Goal: Task Accomplishment & Management: Manage account settings

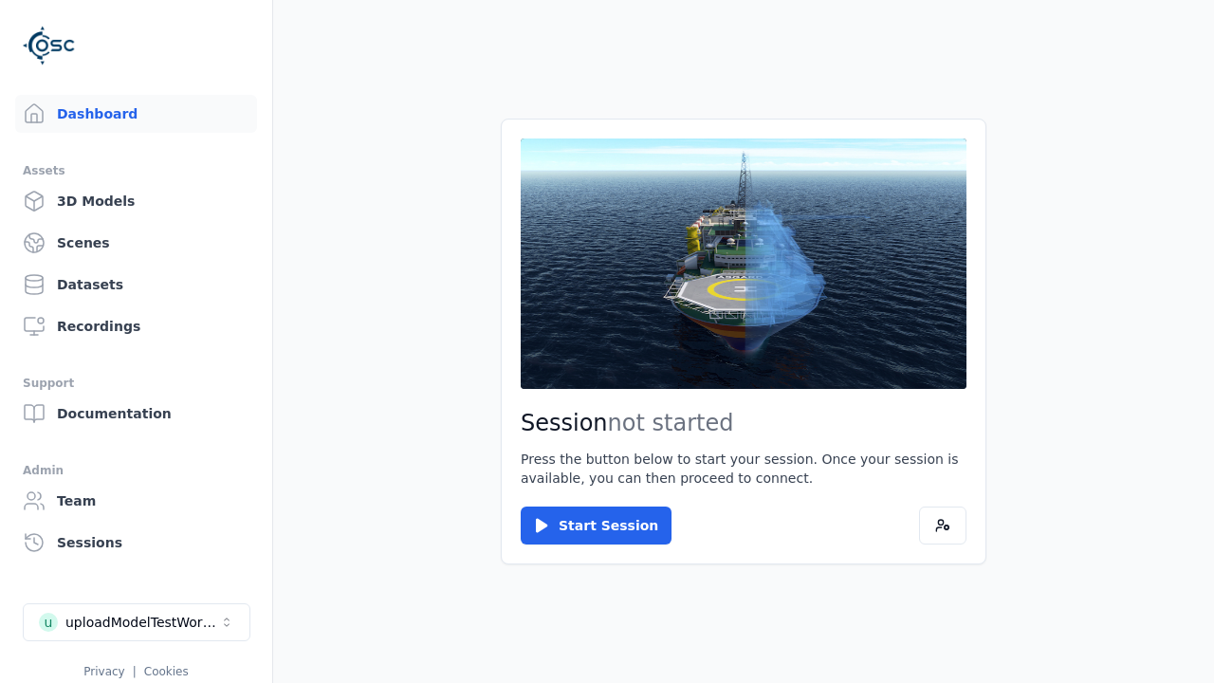
click at [136, 201] on link "3D Models" at bounding box center [136, 201] width 242 height 38
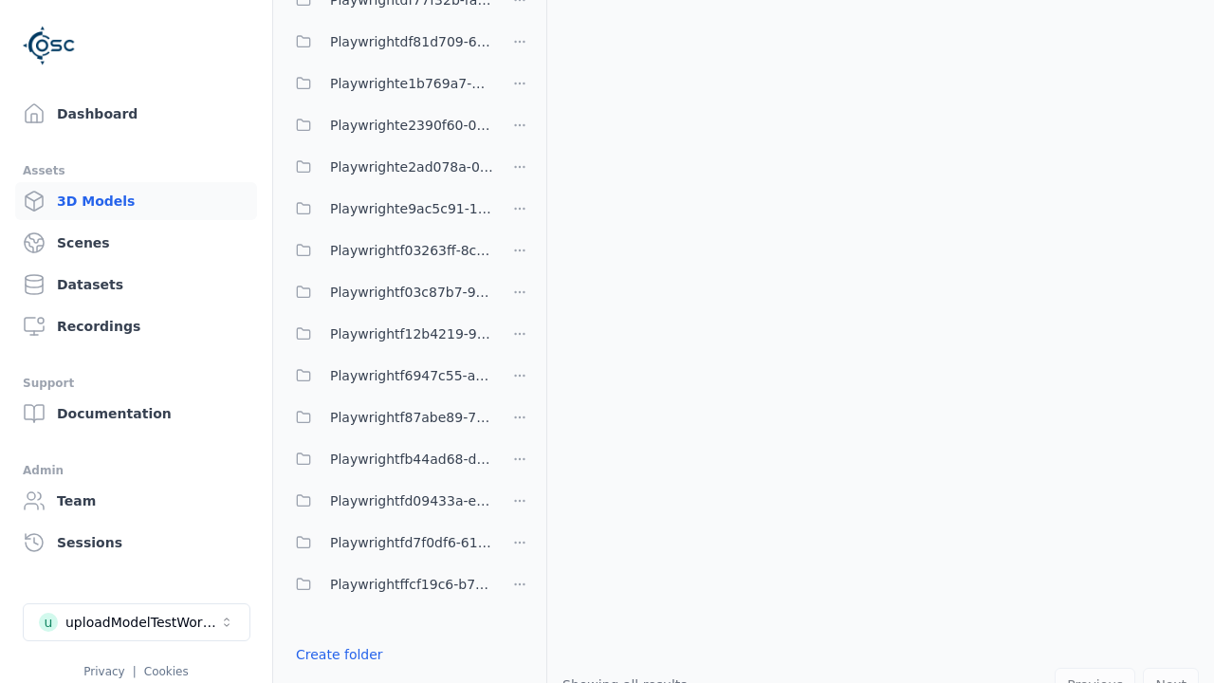
click at [339, 654] on link "Create folder" at bounding box center [339, 654] width 87 height 19
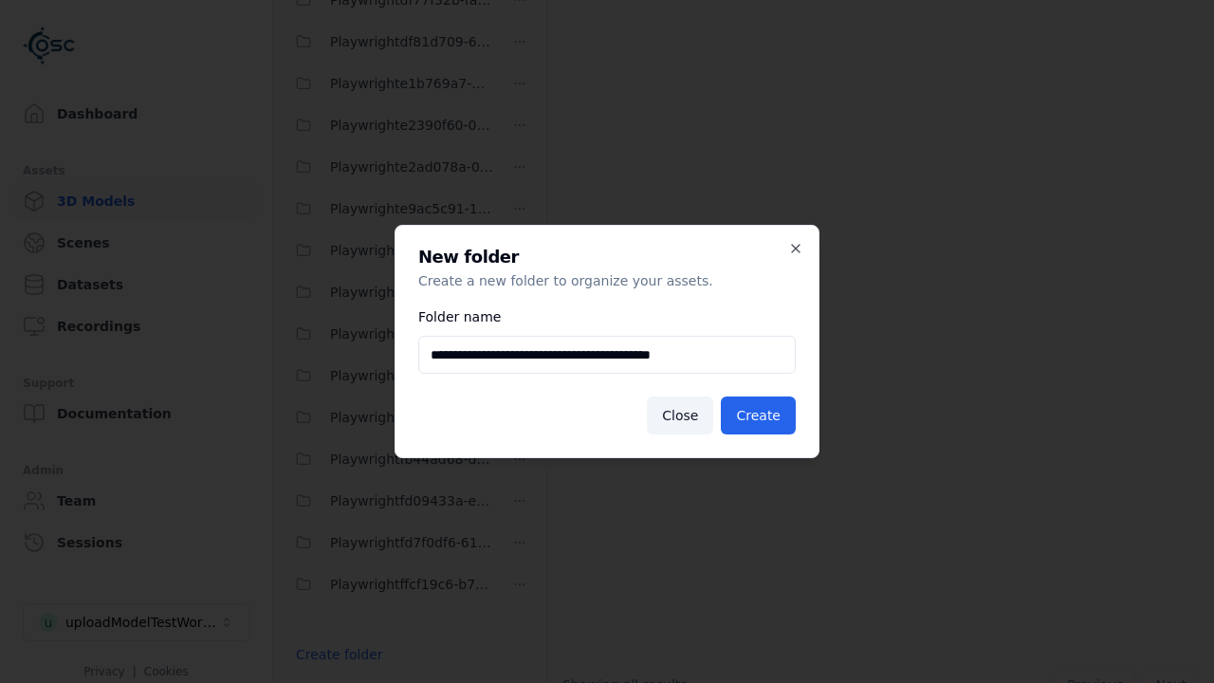
scroll to position [0, 6]
type input "**********"
click at [758, 415] on button "Create" at bounding box center [758, 415] width 75 height 38
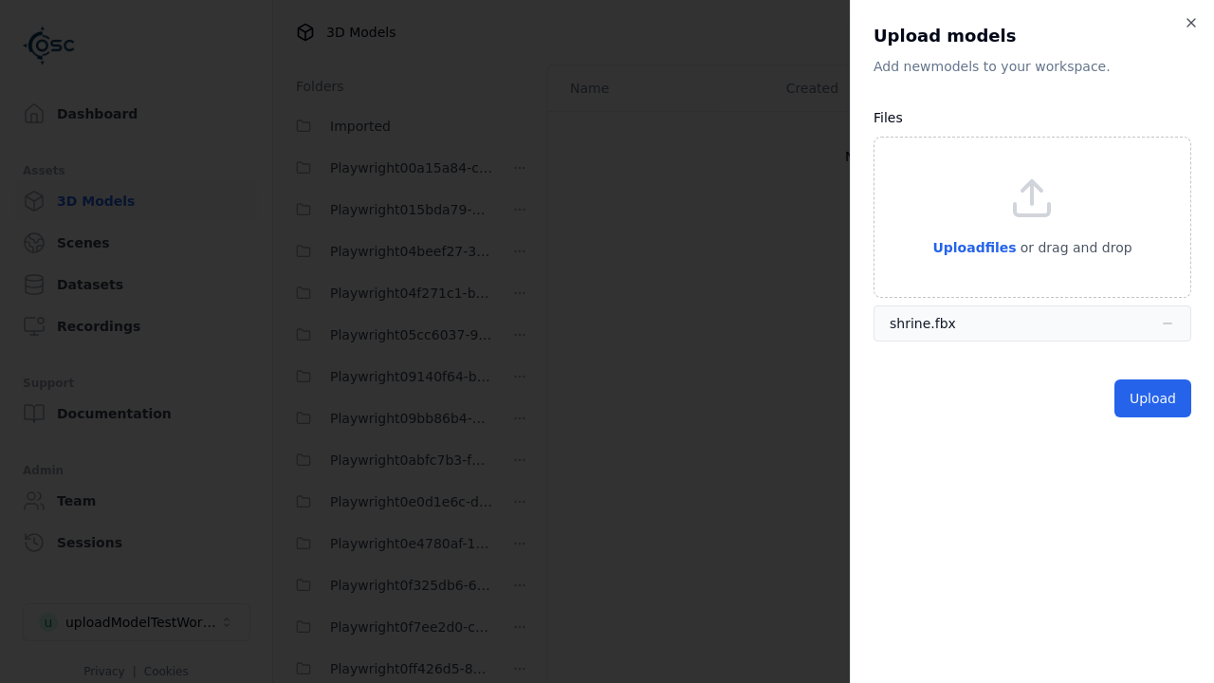
click at [1152, 398] on button "Upload" at bounding box center [1152, 398] width 77 height 38
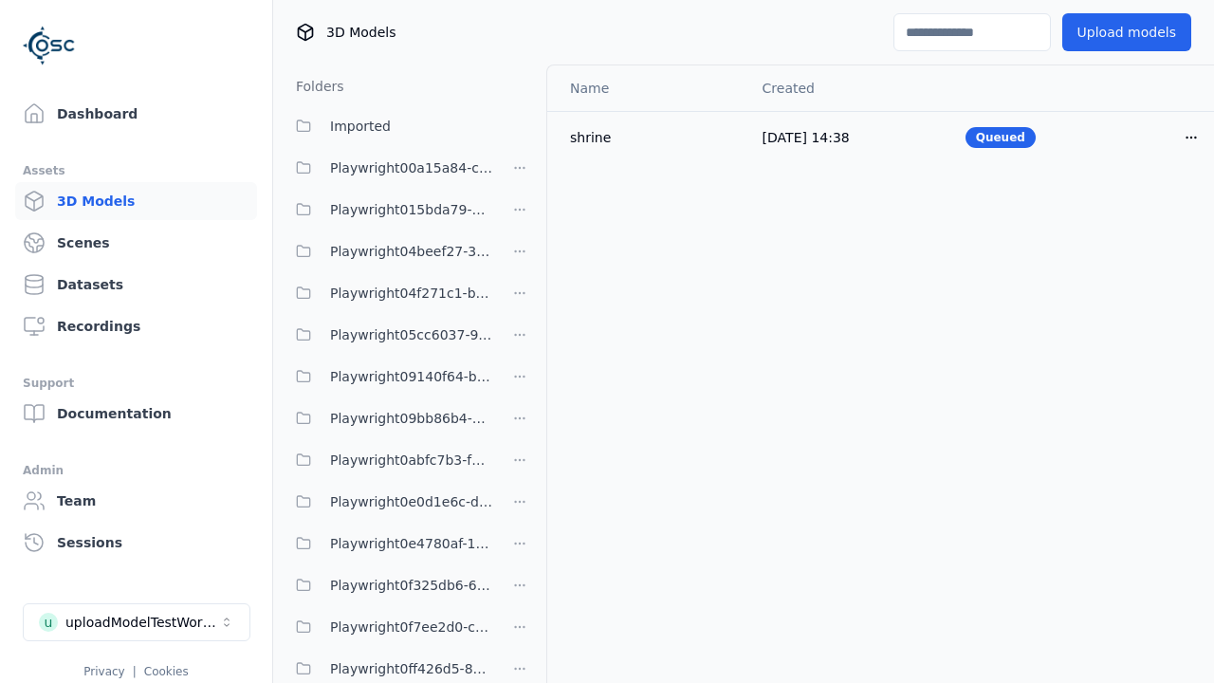
click at [1191, 137] on html "Support Dashboard Assets 3D Models Scenes Datasets Recordings Support Documenta…" at bounding box center [607, 341] width 1214 height 683
click at [1150, 211] on div "Delete" at bounding box center [1150, 210] width 112 height 30
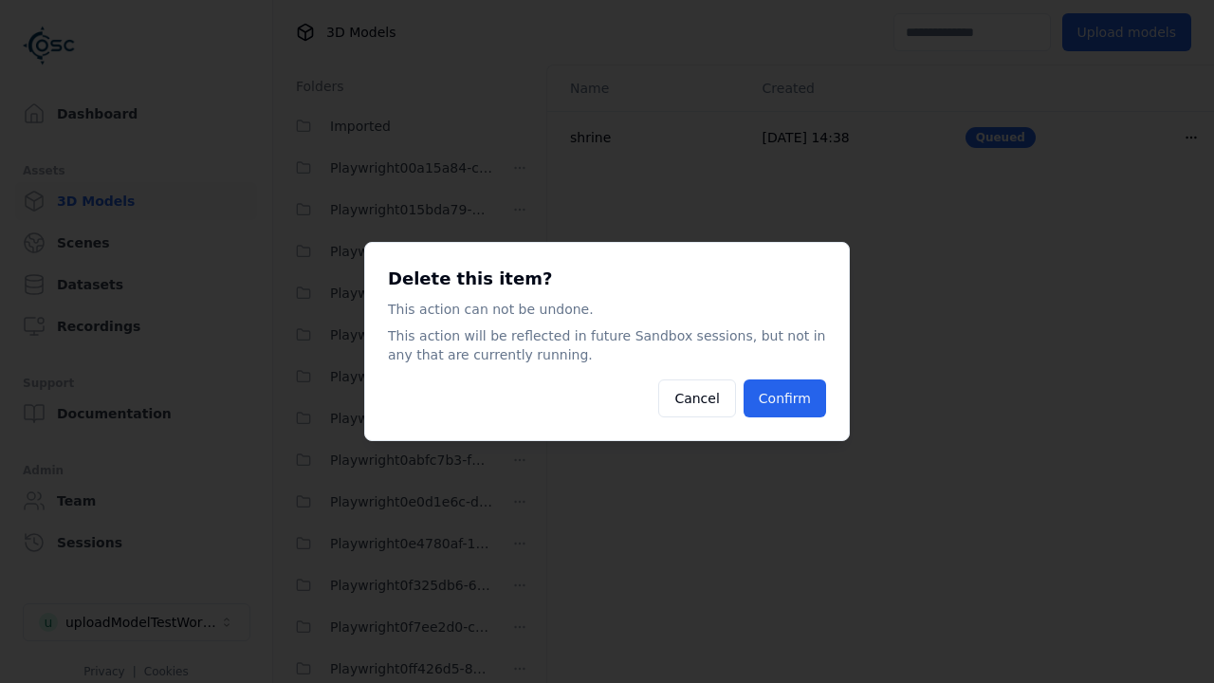
click at [784, 398] on button "Confirm" at bounding box center [785, 398] width 83 height 38
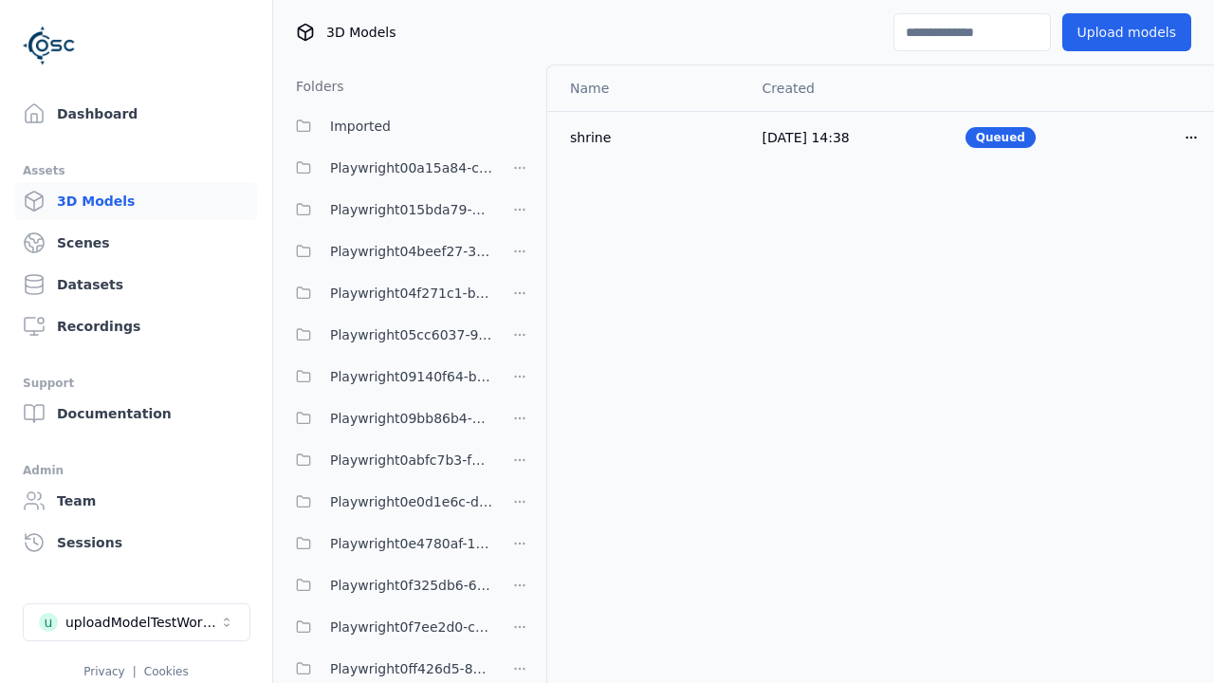
click at [520, 341] on html "Support Dashboard Assets 3D Models Scenes Datasets Recordings Support Documenta…" at bounding box center [607, 341] width 1214 height 683
